Goal: Task Accomplishment & Management: Complete application form

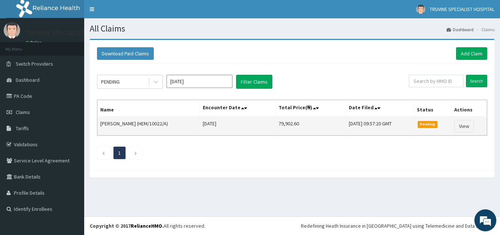
drag, startPoint x: 155, startPoint y: 124, endPoint x: 183, endPoint y: 126, distance: 28.2
click at [183, 126] on td "Isaiah Rotimi Akinnagbe (HEM/10022/A)" at bounding box center [148, 125] width 102 height 19
copy td "HEM/10022/A"
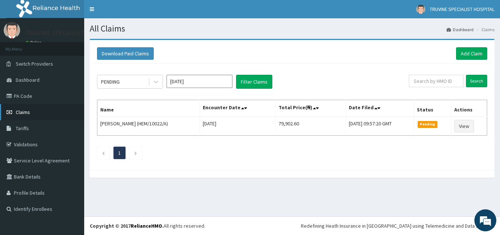
click at [26, 116] on link "Claims" at bounding box center [42, 112] width 84 height 16
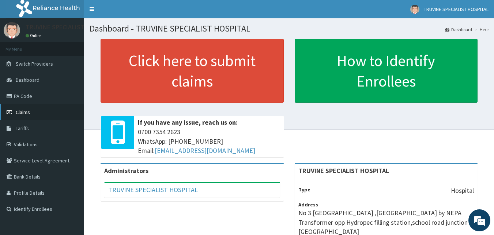
click at [49, 116] on link "Claims" at bounding box center [42, 112] width 84 height 16
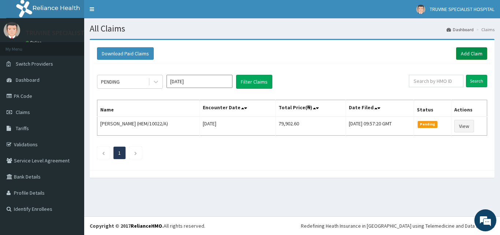
click at [464, 55] on link "Add Claim" at bounding box center [471, 53] width 31 height 12
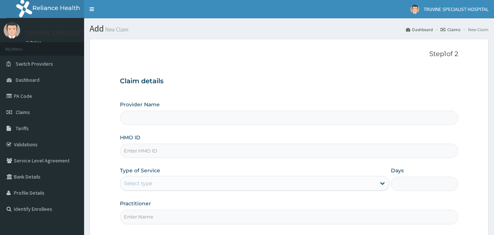
type input "TRUVINE SPECIALIST HOSPITAL"
click at [152, 150] on input "HMO ID" at bounding box center [289, 150] width 339 height 14
paste input "HEM/10022/A"
type input "HEM/10022/B"
click at [151, 184] on div "Select type" at bounding box center [138, 182] width 28 height 7
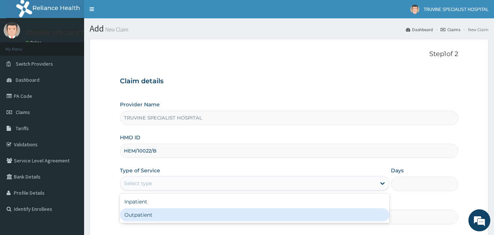
click at [146, 215] on div "Outpatient" at bounding box center [255, 214] width 270 height 13
type input "1"
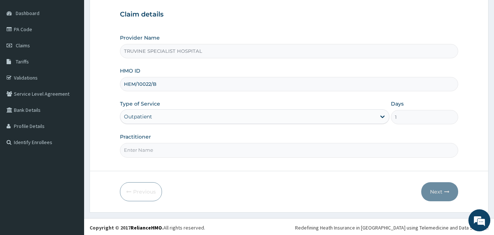
scroll to position [68, 0]
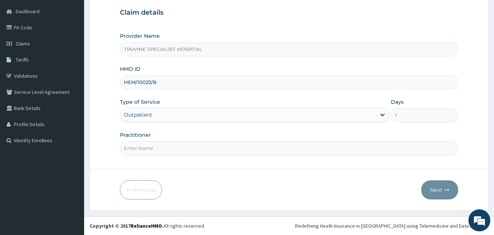
click at [223, 153] on input "Practitioner" at bounding box center [289, 148] width 339 height 14
type input "DR. MWADI."
click at [437, 191] on button "Next" at bounding box center [440, 189] width 37 height 19
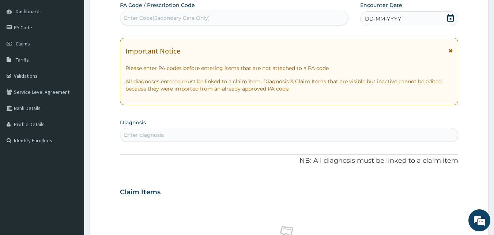
click at [395, 17] on span "DD-MM-YYYY" at bounding box center [383, 18] width 36 height 7
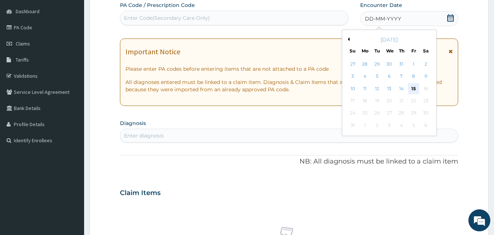
click at [414, 89] on div "15" at bounding box center [413, 88] width 11 height 11
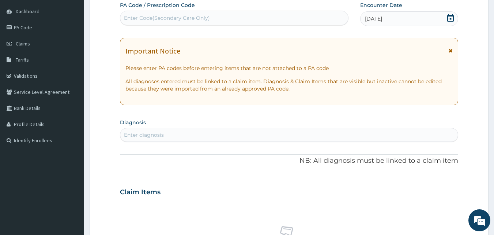
click at [292, 137] on div "Enter diagnosis" at bounding box center [289, 135] width 338 height 12
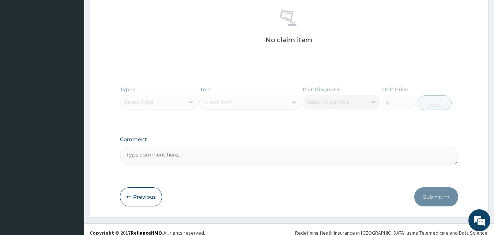
scroll to position [291, 0]
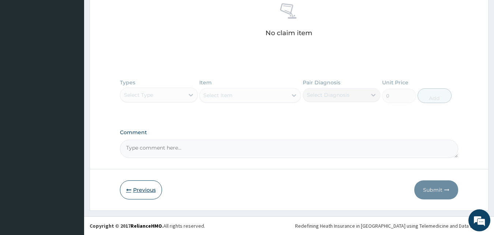
click at [145, 186] on button "Previous" at bounding box center [141, 189] width 42 height 19
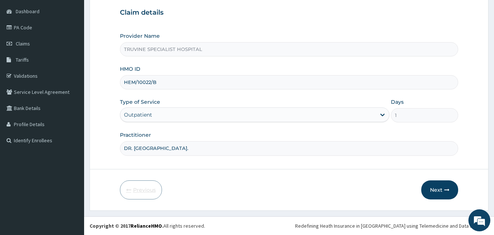
scroll to position [68, 0]
click at [134, 81] on input "HEM/10022/B" at bounding box center [289, 82] width 339 height 14
type input "FBN/10022/B"
click at [436, 192] on button "Next" at bounding box center [440, 189] width 37 height 19
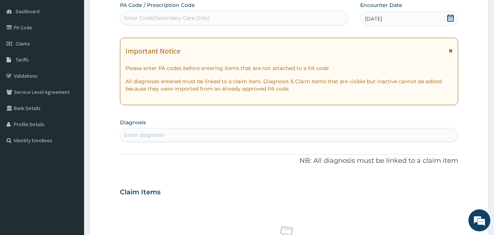
click at [273, 135] on div "Enter diagnosis" at bounding box center [289, 135] width 338 height 12
type input "MALA"
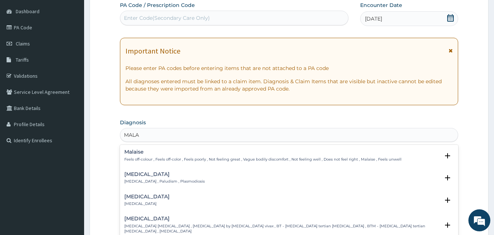
click at [188, 177] on div "Malaria Malaria , Paludism , Plasmodiosis" at bounding box center [289, 177] width 330 height 13
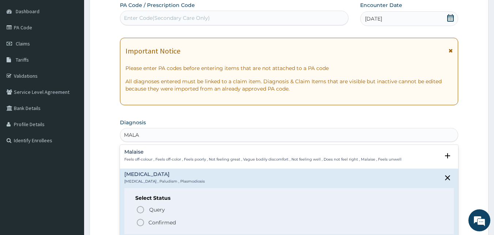
click at [168, 221] on p "Confirmed" at bounding box center [162, 222] width 27 height 7
